Goal: Information Seeking & Learning: Learn about a topic

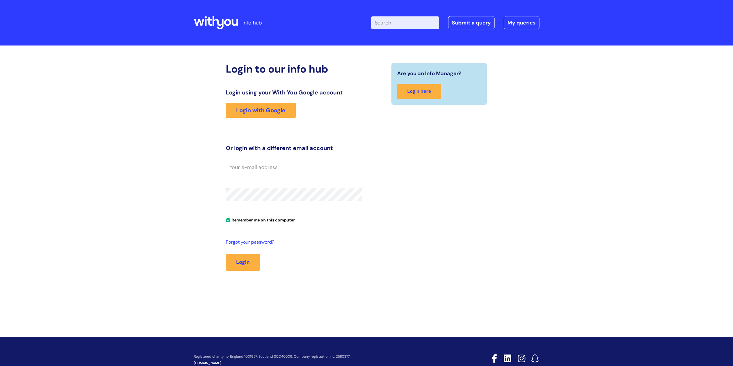
click at [260, 98] on div "Login using your With You Google account Login with Google" at bounding box center [294, 111] width 137 height 44
click at [259, 104] on link "Login with Google" at bounding box center [261, 110] width 70 height 15
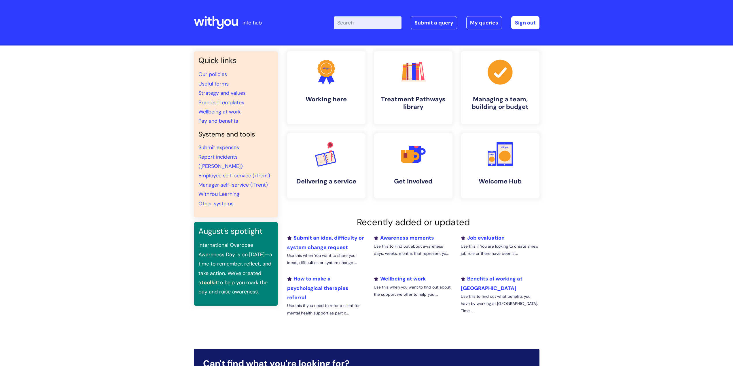
click at [363, 25] on input "Enter your search term here..." at bounding box center [368, 22] width 68 height 13
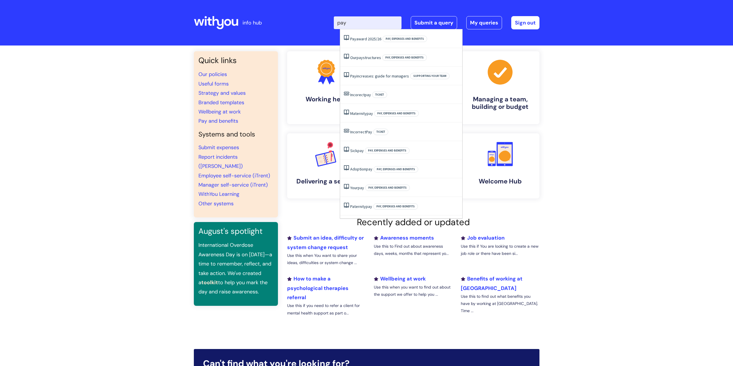
type input "pay"
click button "Search" at bounding box center [0, 0] width 0 height 0
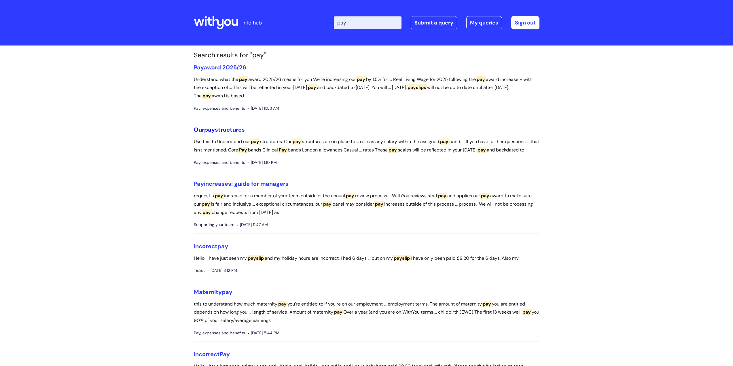
click at [219, 128] on link "Our pay structures" at bounding box center [219, 129] width 51 height 7
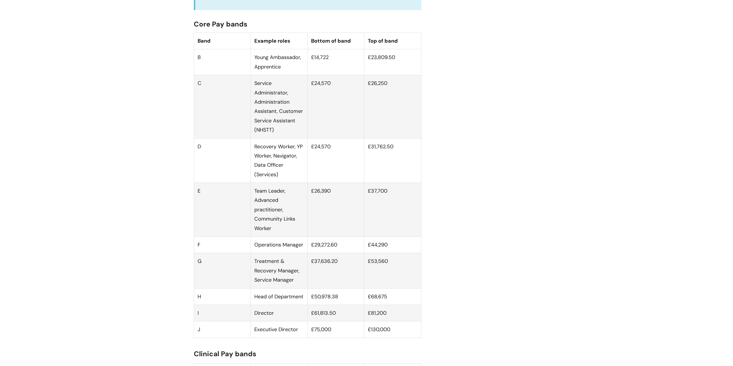
scroll to position [374, 0]
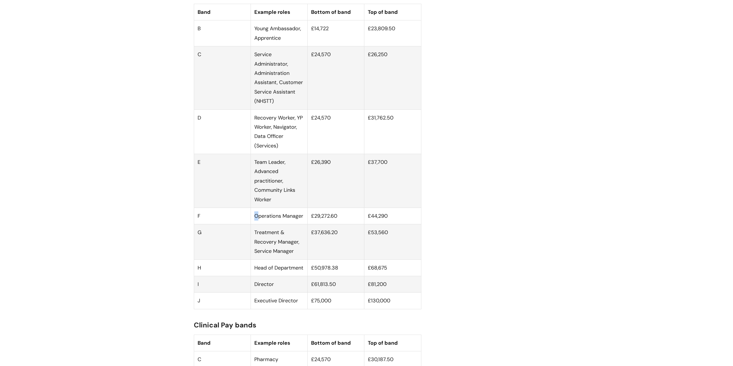
drag, startPoint x: 257, startPoint y: 226, endPoint x: 281, endPoint y: 222, distance: 24.8
click at [267, 224] on td "Operations Manager" at bounding box center [279, 216] width 57 height 16
drag, startPoint x: 310, startPoint y: 224, endPoint x: 367, endPoint y: 224, distance: 57.0
click at [344, 224] on td "£29,272.60" at bounding box center [336, 216] width 57 height 16
drag, startPoint x: 397, startPoint y: 221, endPoint x: 306, endPoint y: 222, distance: 91.6
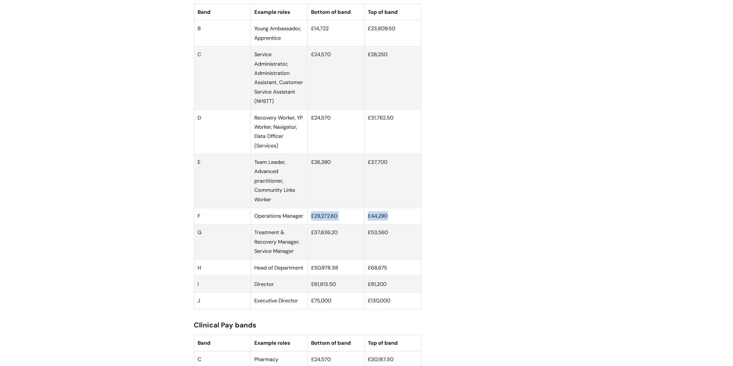
click at [306, 224] on tr "F Operations Manager £29,272.60 £44,290" at bounding box center [307, 216] width 227 height 16
click at [358, 224] on td "£29,272.60" at bounding box center [336, 216] width 57 height 16
drag, startPoint x: 398, startPoint y: 168, endPoint x: 338, endPoint y: 173, distance: 59.8
click at [346, 175] on tr "E Team Leader, Advanced practitioner, Community Links Worker £26,390 £37,700" at bounding box center [307, 181] width 227 height 54
click at [321, 168] on td "£26,390" at bounding box center [336, 181] width 57 height 54
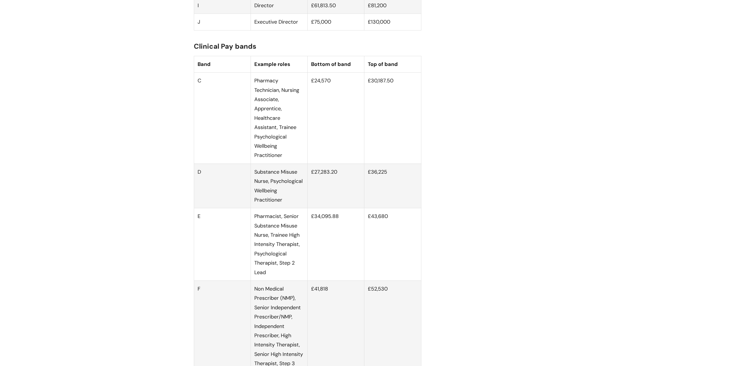
scroll to position [662, 0]
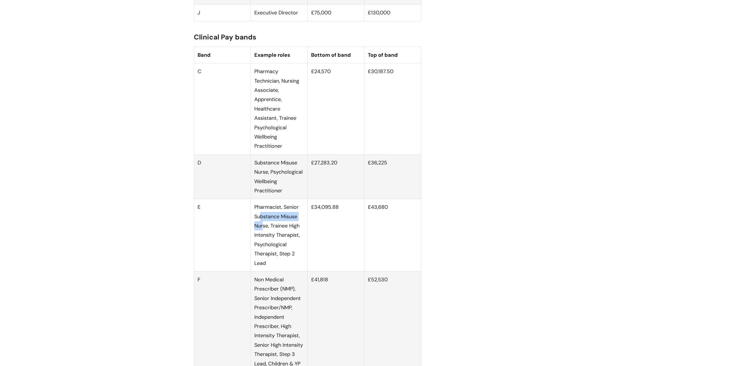
drag, startPoint x: 259, startPoint y: 224, endPoint x: 267, endPoint y: 234, distance: 13.2
click at [264, 236] on td "Pharmacist, Senior Substance Misuse Nurse, Trainee High Intensity Therapist, Ps…" at bounding box center [279, 235] width 57 height 73
click at [268, 234] on td "Pharmacist, Senior Substance Misuse Nurse, Trainee High Intensity Therapist, Ps…" at bounding box center [279, 235] width 57 height 73
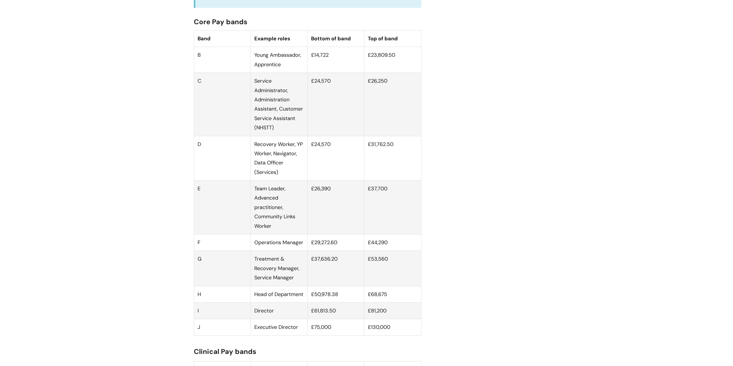
scroll to position [346, 0]
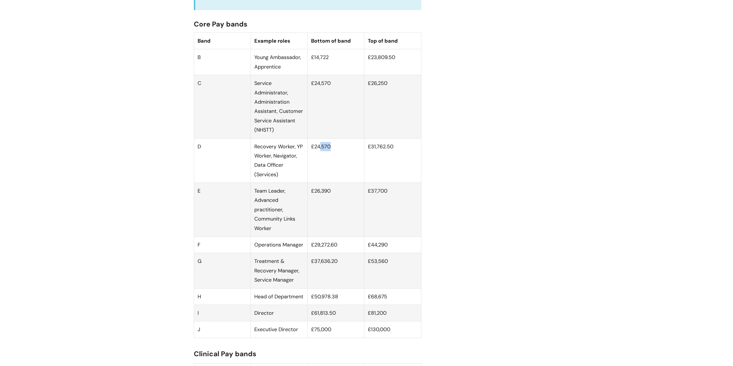
drag, startPoint x: 336, startPoint y: 155, endPoint x: 319, endPoint y: 160, distance: 18.2
click at [319, 159] on td "£24,570" at bounding box center [336, 160] width 57 height 45
click at [315, 163] on td "£24,570" at bounding box center [336, 160] width 57 height 45
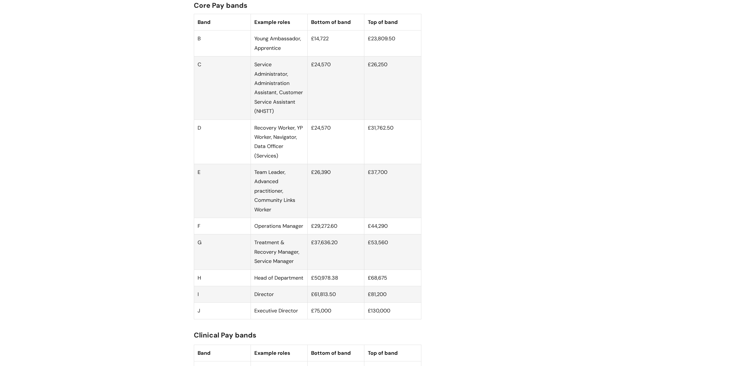
scroll to position [374, 0]
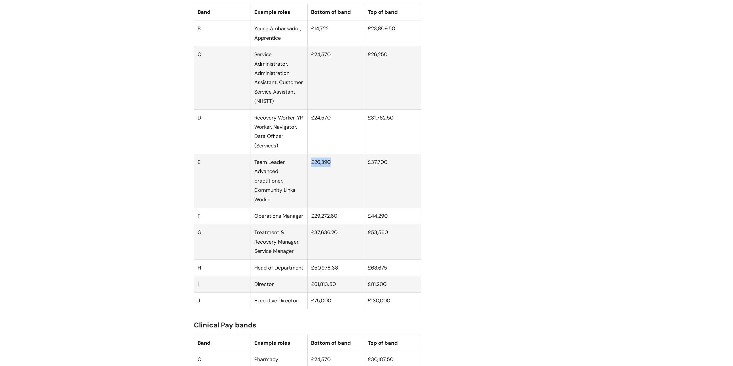
drag, startPoint x: 336, startPoint y: 171, endPoint x: 310, endPoint y: 173, distance: 26.0
click at [310, 173] on td "£26,390" at bounding box center [336, 181] width 57 height 54
drag, startPoint x: 316, startPoint y: 184, endPoint x: 319, endPoint y: 181, distance: 4.1
click at [316, 184] on td "£26,390" at bounding box center [336, 181] width 57 height 54
click at [337, 170] on td "£26,390" at bounding box center [336, 181] width 57 height 54
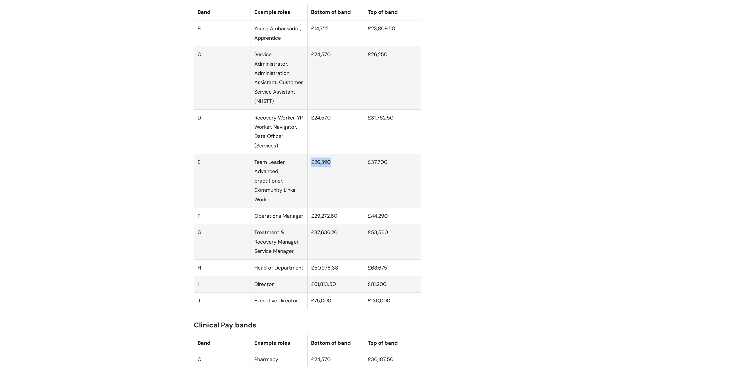
drag, startPoint x: 336, startPoint y: 170, endPoint x: 311, endPoint y: 174, distance: 25.1
click at [311, 174] on td "£26,390" at bounding box center [336, 181] width 57 height 54
click at [314, 181] on td "£26,390" at bounding box center [336, 181] width 57 height 54
click at [311, 170] on td "£26,390" at bounding box center [336, 181] width 57 height 54
drag, startPoint x: 336, startPoint y: 169, endPoint x: 308, endPoint y: 178, distance: 29.4
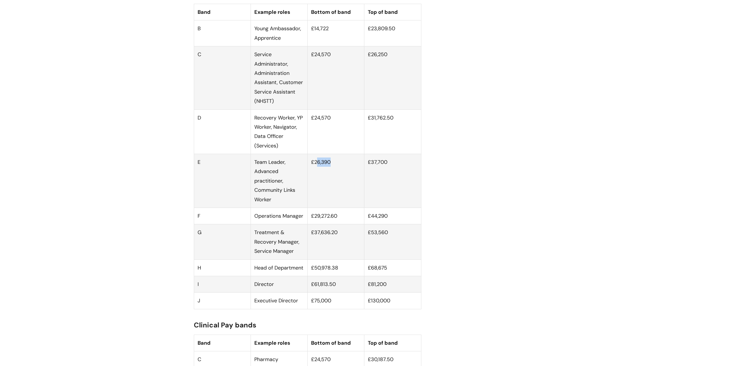
click at [315, 175] on td "£26,390" at bounding box center [336, 181] width 57 height 54
click at [308, 185] on td "£26,390" at bounding box center [336, 181] width 57 height 54
drag, startPoint x: 330, startPoint y: 170, endPoint x: 319, endPoint y: 183, distance: 17.6
click at [307, 171] on tr "E Team Leader, Advanced practitioner, Community Links Worker £26,390 £37,700" at bounding box center [307, 181] width 227 height 54
click at [326, 188] on td "£26,390" at bounding box center [336, 181] width 57 height 54
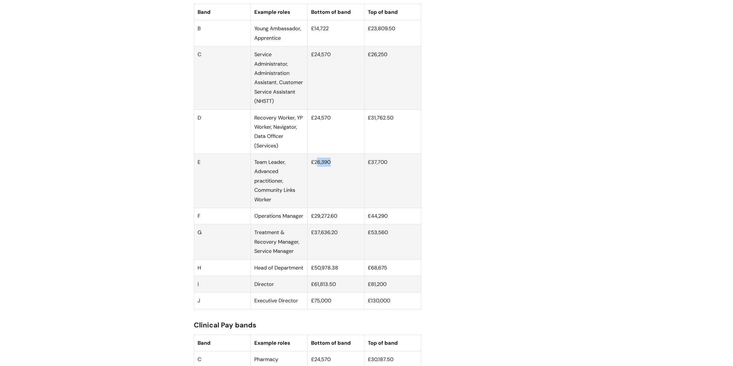
drag, startPoint x: 331, startPoint y: 171, endPoint x: 317, endPoint y: 171, distance: 14.1
click at [317, 171] on td "£26,390" at bounding box center [336, 181] width 57 height 54
click at [335, 182] on td "£26,390" at bounding box center [336, 181] width 57 height 54
drag, startPoint x: 336, startPoint y: 170, endPoint x: 321, endPoint y: 176, distance: 16.2
click at [304, 169] on tr "E Team Leader, Advanced practitioner, Community Links Worker £26,390 £37,700" at bounding box center [307, 181] width 227 height 54
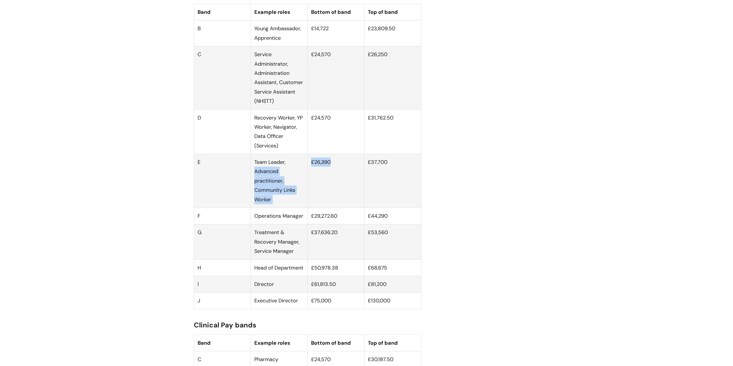
click at [363, 199] on td "£26,390" at bounding box center [336, 181] width 57 height 54
drag, startPoint x: 351, startPoint y: 185, endPoint x: 349, endPoint y: 182, distance: 3.1
click at [351, 184] on td "£26,390" at bounding box center [336, 181] width 57 height 54
click at [328, 168] on td "£26,390" at bounding box center [336, 181] width 57 height 54
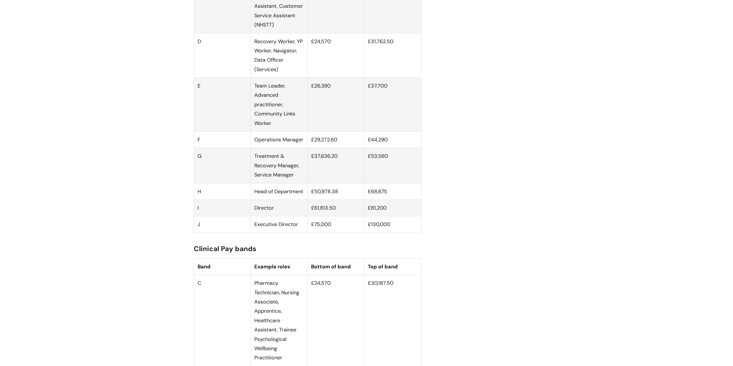
scroll to position [461, 0]
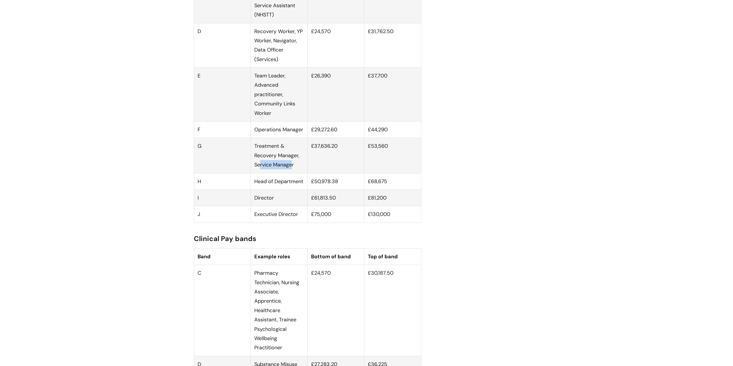
drag, startPoint x: 292, startPoint y: 174, endPoint x: 260, endPoint y: 178, distance: 32.5
click at [260, 173] on td "Treatment & Recovery Manager, Service Manager" at bounding box center [279, 155] width 57 height 35
click at [272, 173] on td "Treatment & Recovery Manager, Service Manager" at bounding box center [279, 155] width 57 height 35
drag, startPoint x: 254, startPoint y: 205, endPoint x: 274, endPoint y: 205, distance: 19.9
click at [274, 205] on td "Director" at bounding box center [279, 198] width 57 height 16
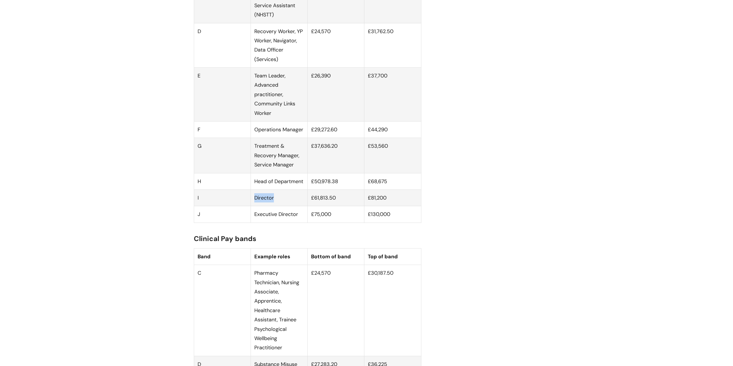
click at [279, 206] on td "Director" at bounding box center [279, 198] width 57 height 16
drag, startPoint x: 310, startPoint y: 208, endPoint x: 400, endPoint y: 207, distance: 89.3
click at [399, 206] on tr "I Director £61,813.50 £81,200" at bounding box center [307, 198] width 227 height 16
click at [400, 206] on td "£81,200" at bounding box center [392, 198] width 57 height 16
click at [268, 205] on td "Director" at bounding box center [279, 198] width 57 height 16
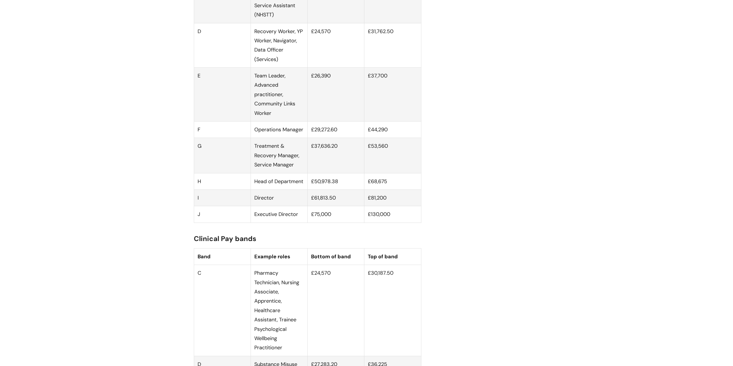
scroll to position [518, 0]
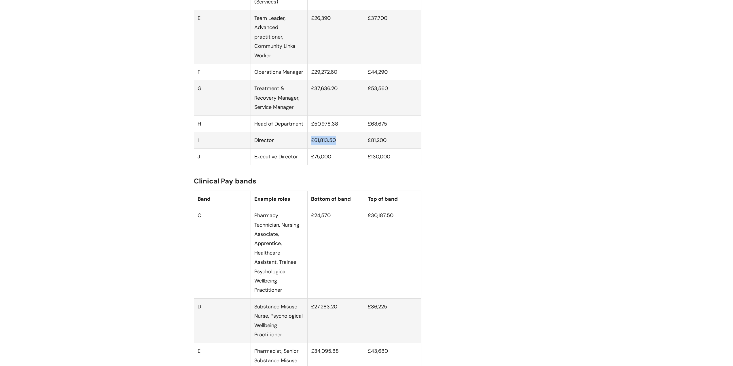
drag, startPoint x: 342, startPoint y: 150, endPoint x: 309, endPoint y: 149, distance: 32.3
click at [309, 148] on td "£61,813.50" at bounding box center [336, 140] width 57 height 16
click at [385, 148] on td "£81,200" at bounding box center [392, 140] width 57 height 16
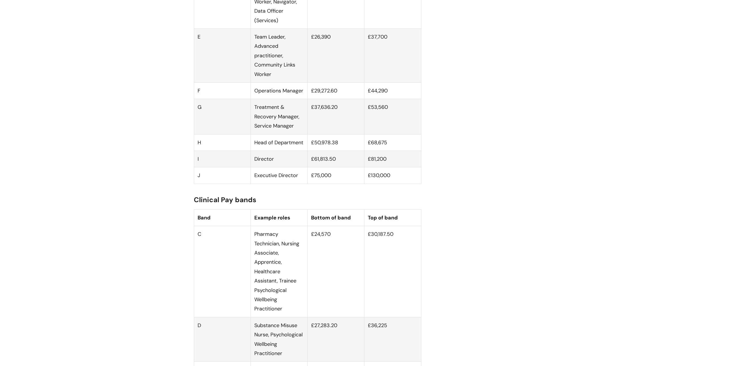
scroll to position [490, 0]
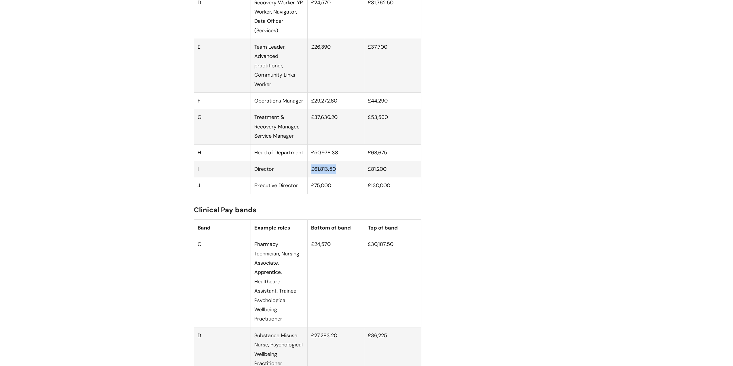
drag, startPoint x: 310, startPoint y: 176, endPoint x: 351, endPoint y: 180, distance: 40.8
click at [351, 177] on td "£61,813.50" at bounding box center [336, 169] width 57 height 16
drag, startPoint x: 391, startPoint y: 173, endPoint x: 366, endPoint y: 174, distance: 25.1
click at [366, 174] on td "£81,200" at bounding box center [392, 169] width 57 height 16
click at [349, 176] on td "£61,813.50" at bounding box center [336, 169] width 57 height 16
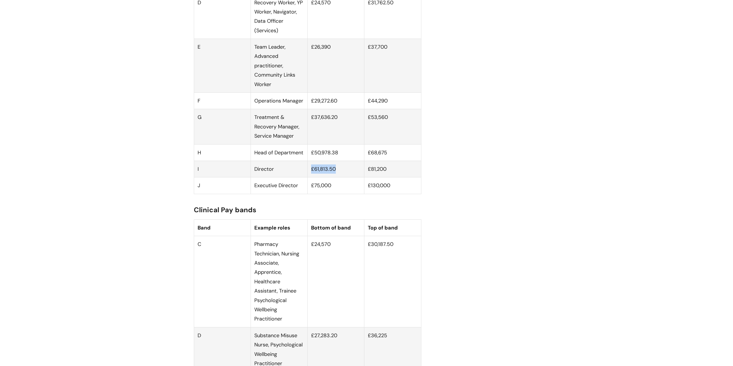
drag, startPoint x: 346, startPoint y: 176, endPoint x: 312, endPoint y: 175, distance: 34.3
click at [312, 175] on td "£61,813.50" at bounding box center [336, 169] width 57 height 16
click at [339, 177] on td "£61,813.50" at bounding box center [336, 169] width 57 height 16
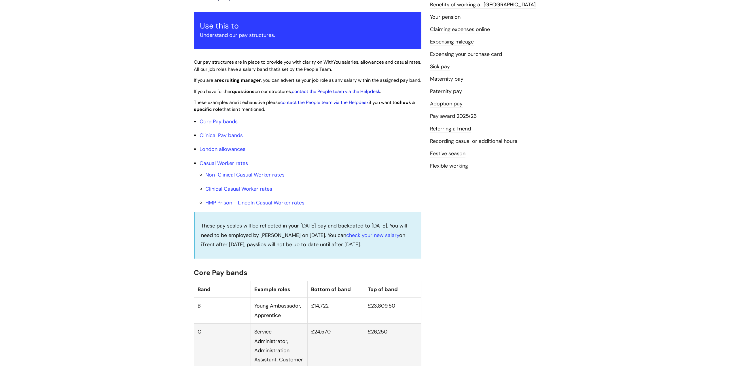
scroll to position [0, 0]
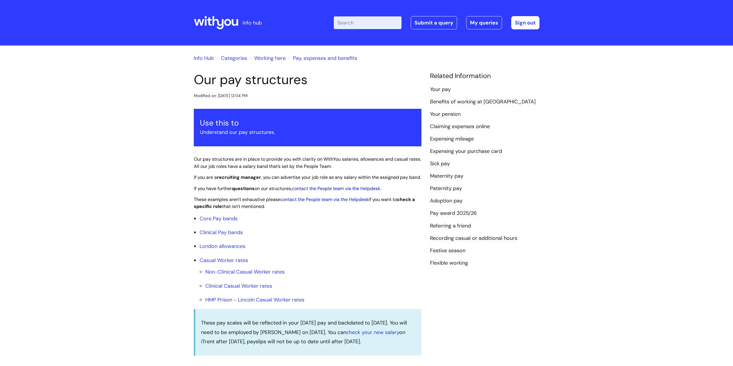
click at [371, 17] on input "Enter your search term here..." at bounding box center [368, 22] width 68 height 13
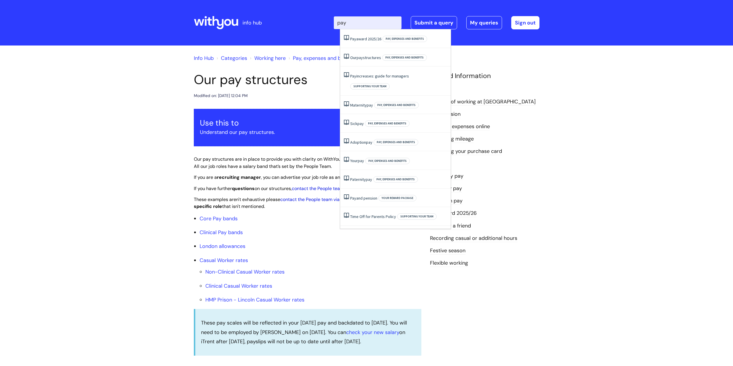
type input "pay"
click button "Search" at bounding box center [0, 0] width 0 height 0
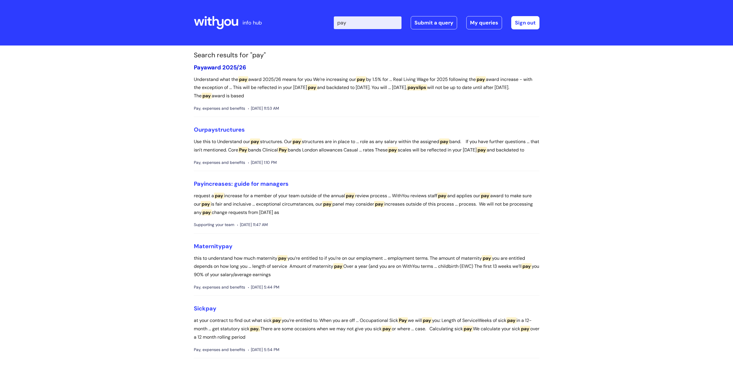
click at [230, 69] on link "Pay award 2025/26" at bounding box center [220, 67] width 52 height 7
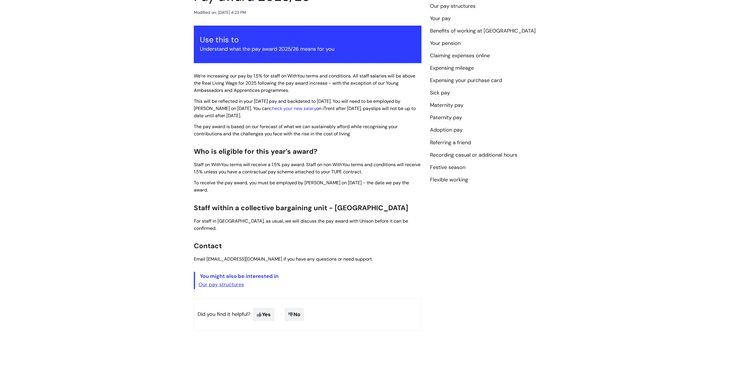
scroll to position [73, 0]
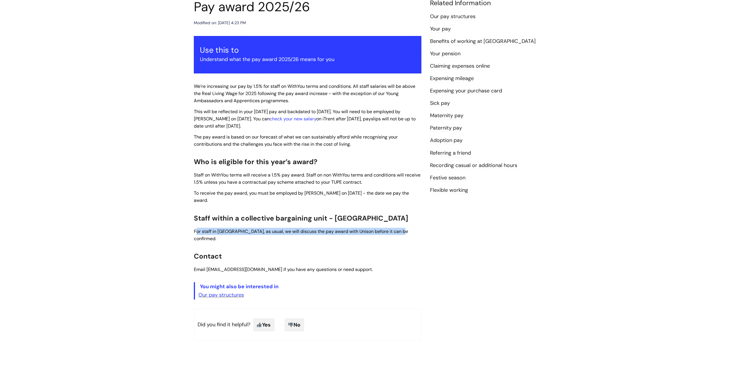
drag, startPoint x: 407, startPoint y: 224, endPoint x: 196, endPoint y: 223, distance: 210.8
click at [196, 228] on p "For staff in [GEOGRAPHIC_DATA], as usual, we will discuss the pay award with Un…" at bounding box center [308, 235] width 228 height 14
drag, startPoint x: 192, startPoint y: 223, endPoint x: 287, endPoint y: 225, distance: 94.8
click at [286, 225] on div "Pay award 2025/26 Modified on: [DATE] 4:23 PM Use this to Understand what the p…" at bounding box center [308, 174] width 236 height 351
drag, startPoint x: 310, startPoint y: 225, endPoint x: 371, endPoint y: 225, distance: 60.8
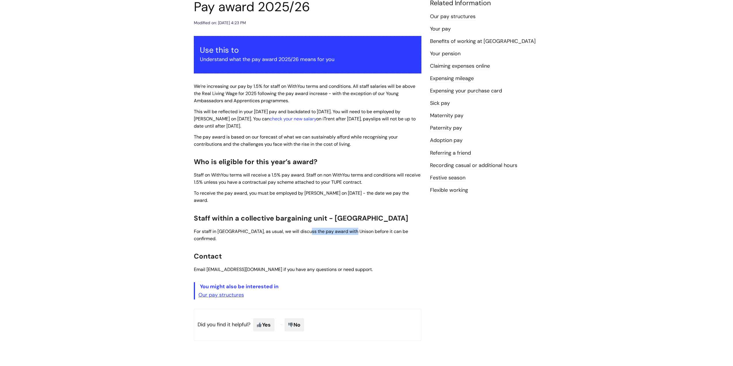
click at [353, 228] on span "For staff in [GEOGRAPHIC_DATA], as usual, we will discuss the pay award with Un…" at bounding box center [301, 234] width 214 height 13
click at [410, 228] on p "For staff in [GEOGRAPHIC_DATA], as usual, we will discuss the pay award with Un…" at bounding box center [308, 235] width 228 height 14
drag, startPoint x: 394, startPoint y: 225, endPoint x: 188, endPoint y: 226, distance: 205.7
click at [188, 226] on div "Info Hub Categories Working here Pay, expenses and benefits Pay award 2025/26 M…" at bounding box center [366, 164] width 733 height 383
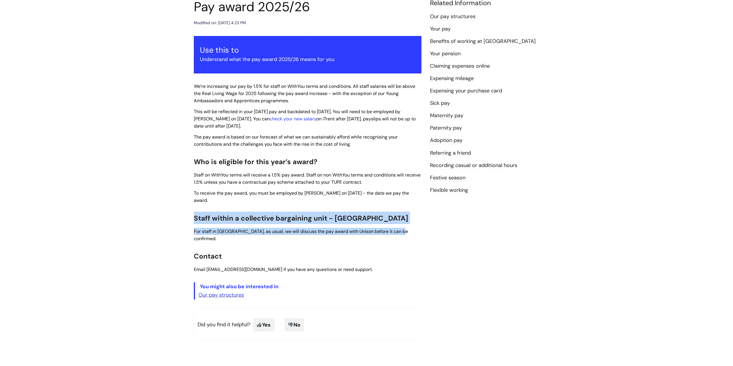
drag, startPoint x: 195, startPoint y: 215, endPoint x: 402, endPoint y: 221, distance: 206.3
click at [402, 221] on div "Use this to Understand what the pay award 2025/26 means for you We’re increasin…" at bounding box center [308, 168] width 228 height 264
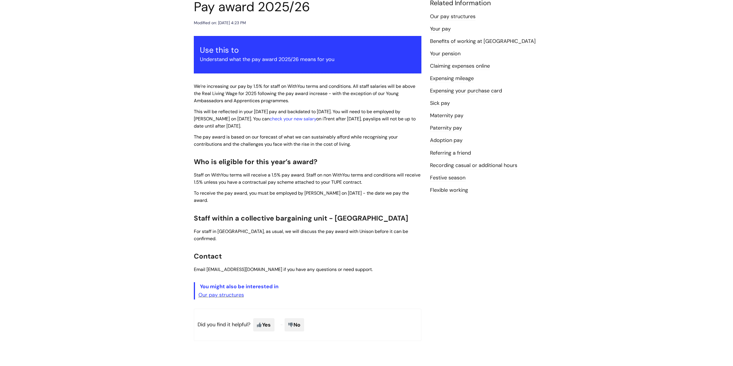
click at [440, 228] on div "Pay award 2025/26 Modified on: [DATE] 4:23 PM Use this to Understand what the p…" at bounding box center [367, 174] width 354 height 351
drag, startPoint x: 390, startPoint y: 225, endPoint x: 200, endPoint y: 230, distance: 189.3
click at [200, 230] on div "Use this to Understand what the pay award 2025/26 means for you We’re increasin…" at bounding box center [308, 168] width 228 height 264
click at [200, 228] on span "For staff in [GEOGRAPHIC_DATA], as usual, we will discuss the pay award with Un…" at bounding box center [301, 234] width 214 height 13
drag, startPoint x: 191, startPoint y: 218, endPoint x: 420, endPoint y: 218, distance: 229.0
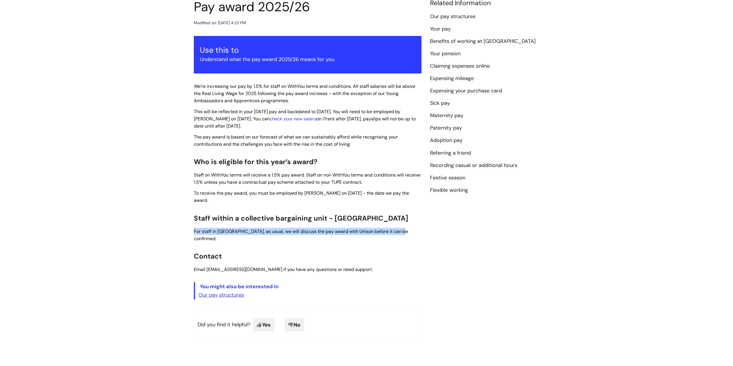
click at [420, 218] on div "Pay award 2025/26 Modified on: [DATE] 4:23 PM Use this to Understand what the p…" at bounding box center [308, 174] width 236 height 351
click at [419, 228] on p "For staff in [GEOGRAPHIC_DATA], as usual, we will discuss the pay award with Un…" at bounding box center [308, 235] width 228 height 14
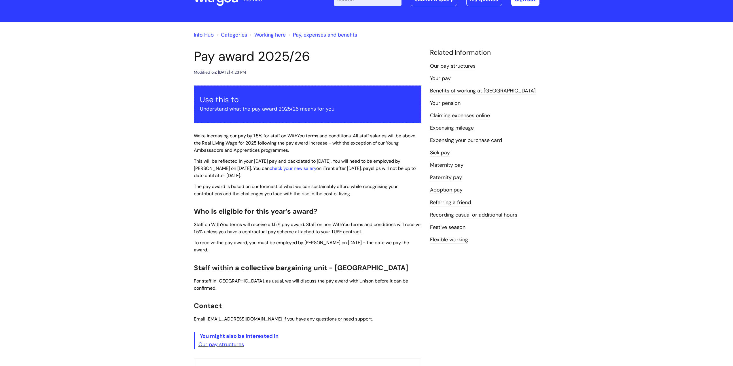
scroll to position [0, 0]
